Goal: Navigation & Orientation: Find specific page/section

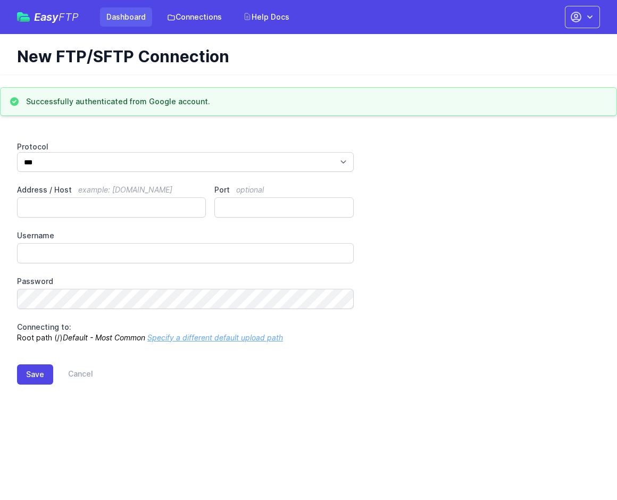
click at [127, 13] on link "Dashboard" at bounding box center [126, 16] width 52 height 19
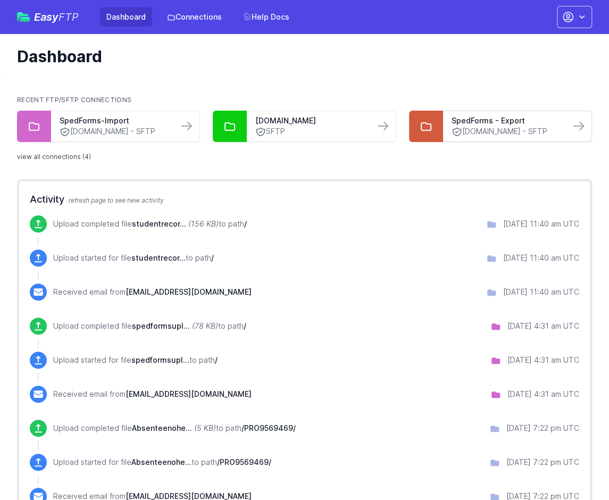
click at [501, 127] on link "[DOMAIN_NAME] - SFTP" at bounding box center [507, 131] width 110 height 11
